Goal: Information Seeking & Learning: Find specific fact

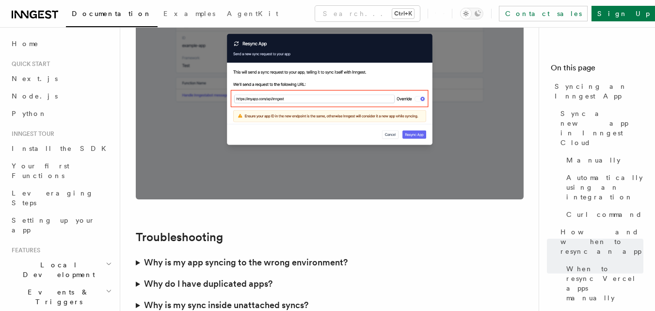
scroll to position [2907, 0]
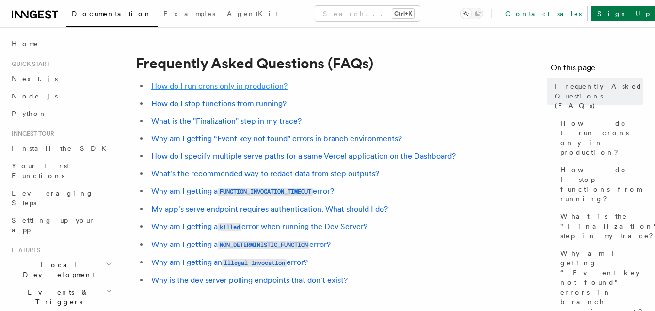
click at [241, 85] on link "How do I run crons only in production?" at bounding box center [219, 85] width 136 height 9
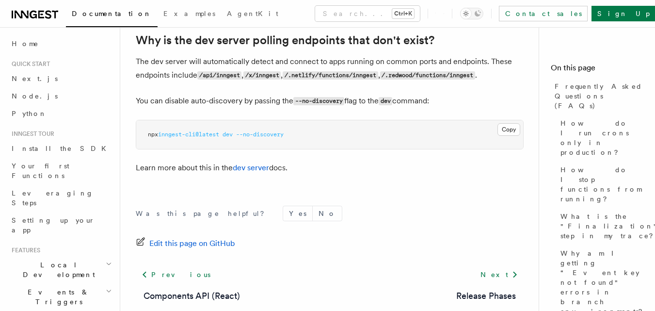
scroll to position [1910, 0]
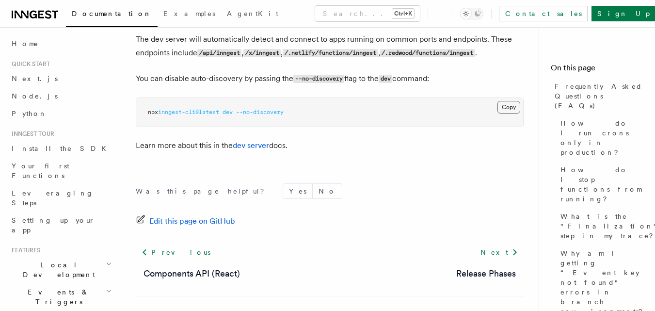
click at [503, 105] on button "Copy Copied" at bounding box center [508, 107] width 23 height 13
click at [509, 110] on button "Copy Copied" at bounding box center [508, 107] width 23 height 13
